Goal: Information Seeking & Learning: Learn about a topic

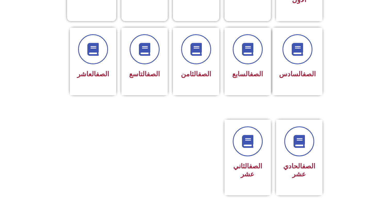
scroll to position [233, 0]
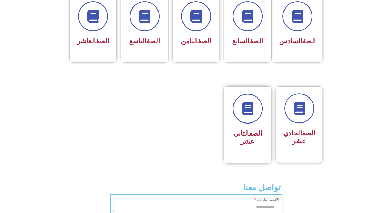
click at [241, 129] on h3 "الصف الثاني عشر" at bounding box center [247, 137] width 32 height 16
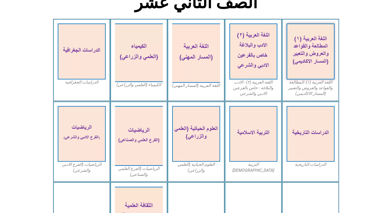
scroll to position [144, 0]
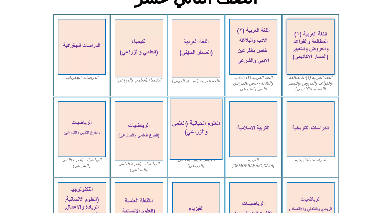
click at [201, 124] on img at bounding box center [196, 128] width 53 height 61
